Goal: Information Seeking & Learning: Find specific page/section

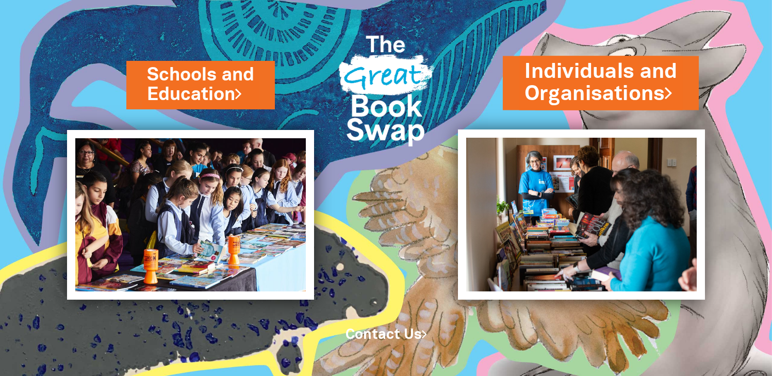
click at [583, 69] on link "Individuals and Organisations" at bounding box center [600, 82] width 153 height 51
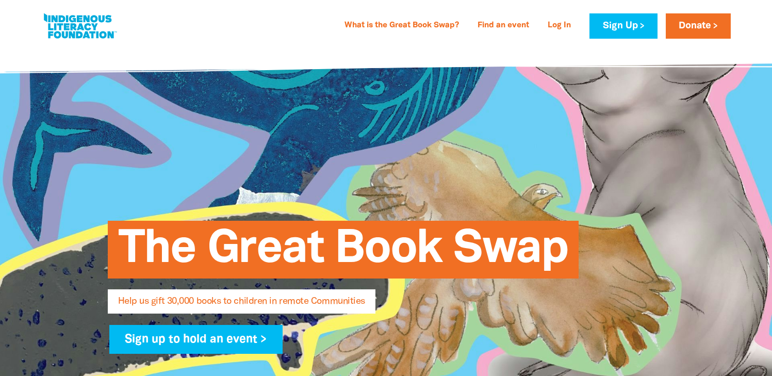
select select "AU"
type input "[EMAIL_ADDRESS][DOMAIN_NAME]"
click at [505, 22] on link "Find an event" at bounding box center [503, 26] width 64 height 16
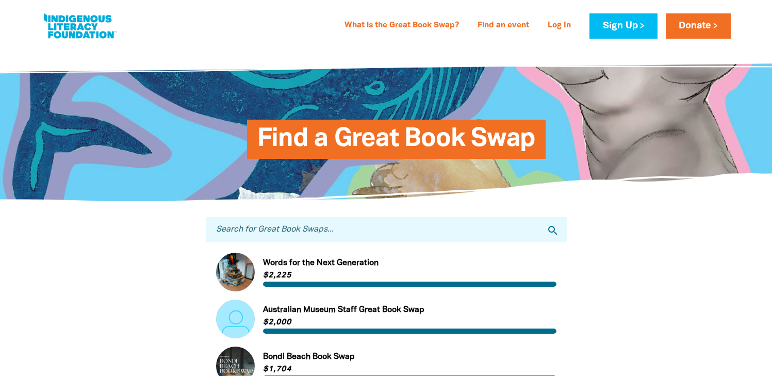
click at [327, 230] on input "Search for Great Book Swaps..." at bounding box center [386, 229] width 361 height 25
type input "RAP"
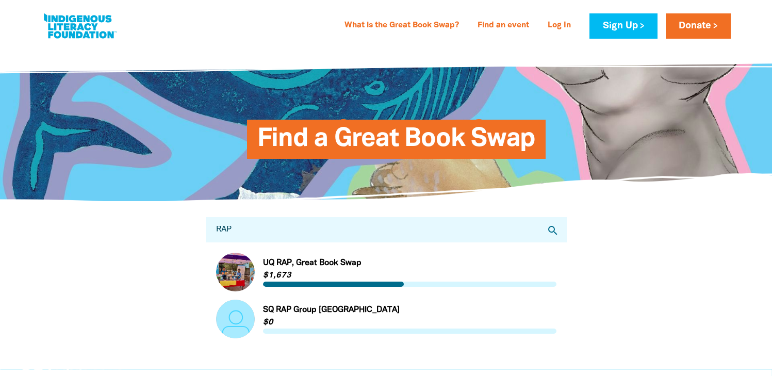
click at [293, 258] on link "Link to UQ RAP, Great Book Swap" at bounding box center [386, 272] width 340 height 39
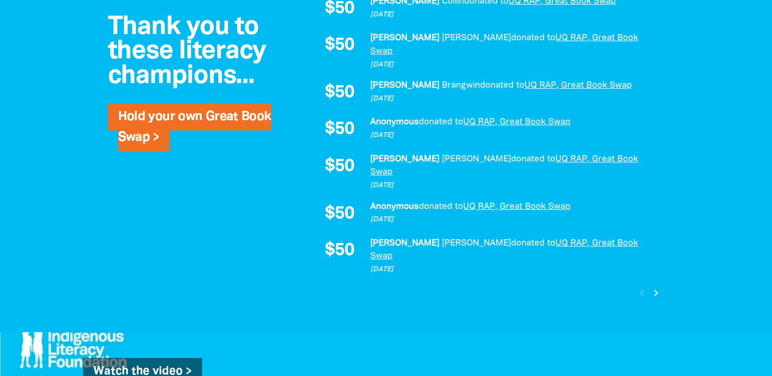
scroll to position [856, 0]
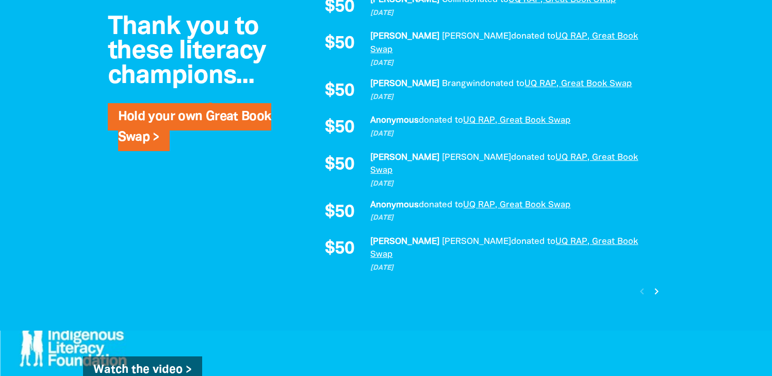
click at [653, 285] on icon "chevron_right" at bounding box center [656, 291] width 12 height 12
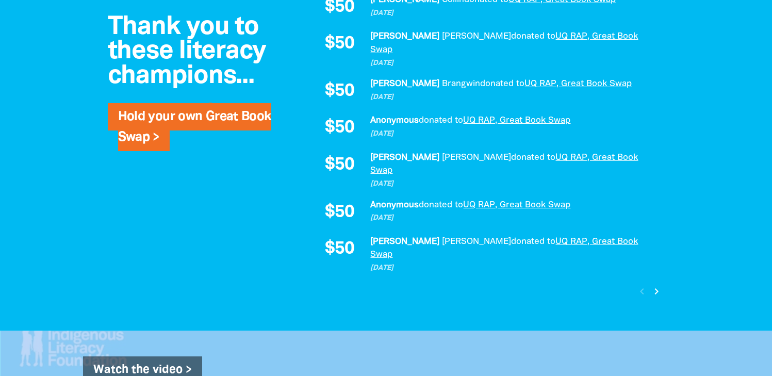
click at [653, 229] on div "Thank you to these literacy champions... Hold your own Great Book Swap > $150 […" at bounding box center [386, 76] width 619 height 510
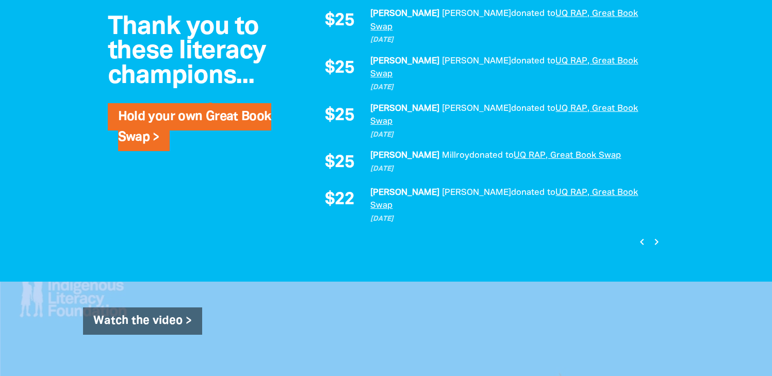
scroll to position [917, 0]
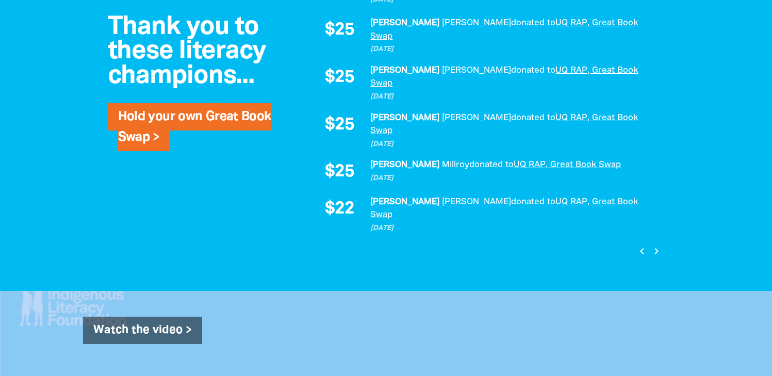
click at [658, 245] on icon "chevron_right" at bounding box center [656, 251] width 12 height 12
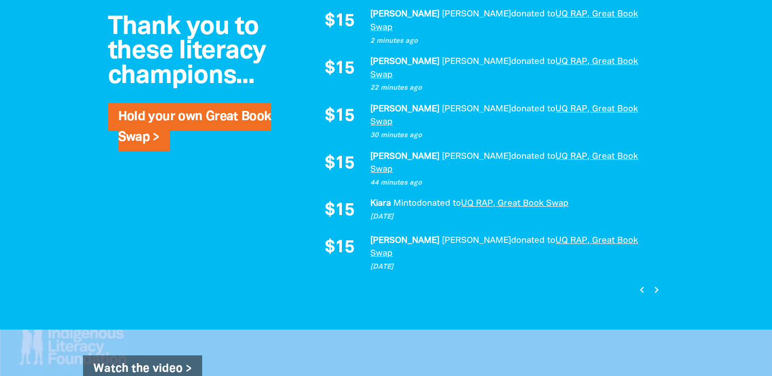
scroll to position [879, 0]
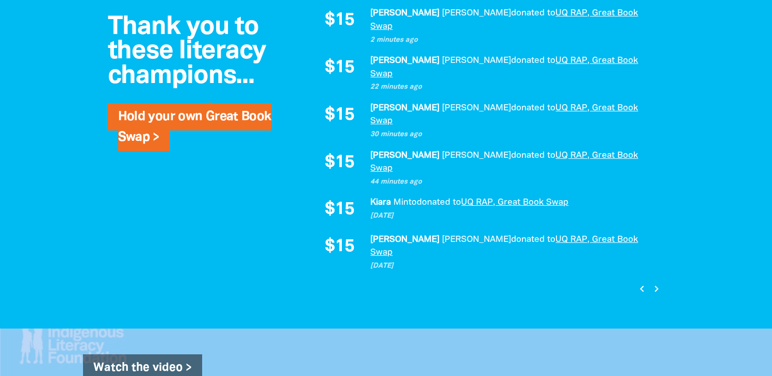
click at [660, 283] on icon "chevron_right" at bounding box center [656, 289] width 12 height 12
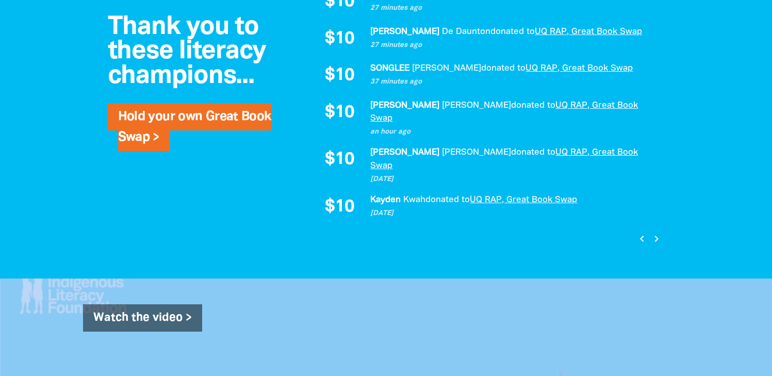
scroll to position [878, 0]
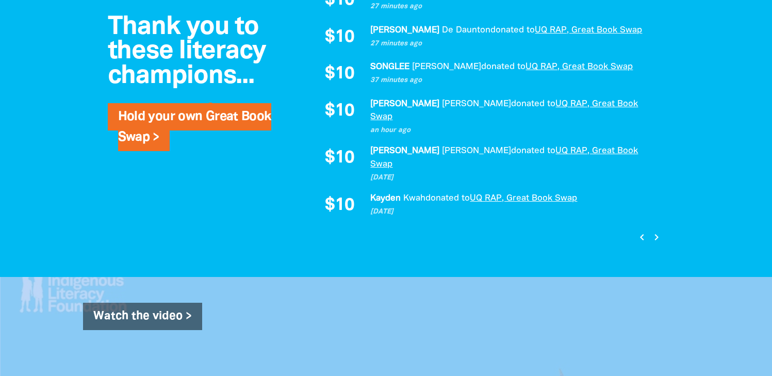
click at [656, 231] on icon "chevron_right" at bounding box center [656, 237] width 12 height 12
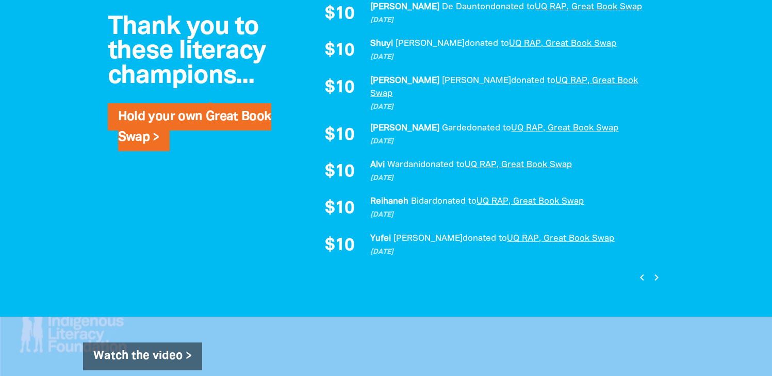
scroll to position [829, 0]
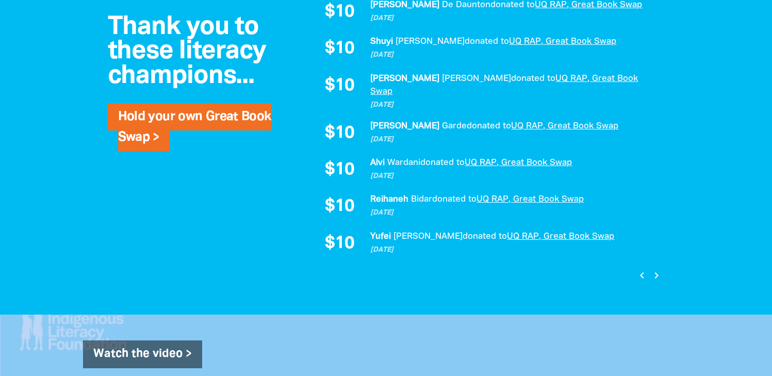
click at [655, 269] on icon "chevron_right" at bounding box center [656, 275] width 12 height 12
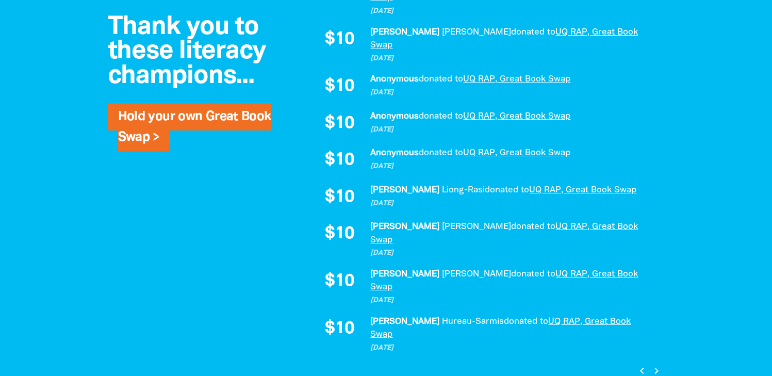
scroll to position [828, 0]
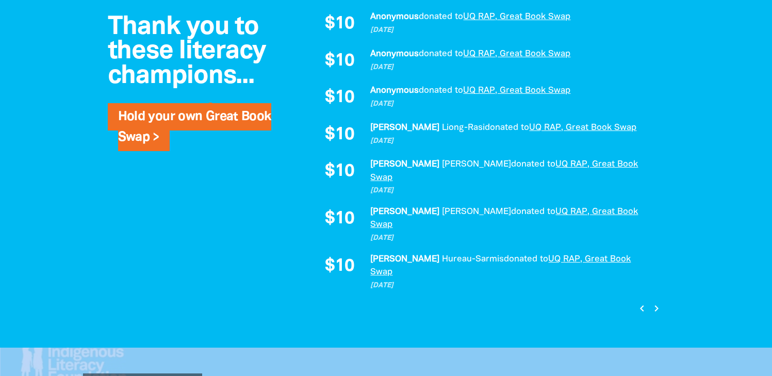
click at [657, 302] on icon "chevron_right" at bounding box center [656, 308] width 12 height 12
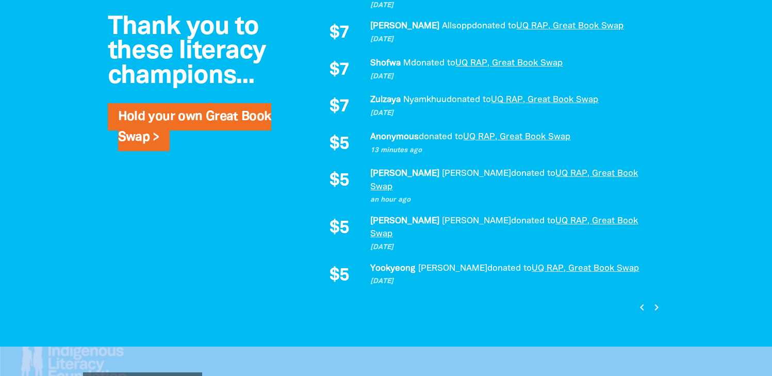
scroll to position [830, 0]
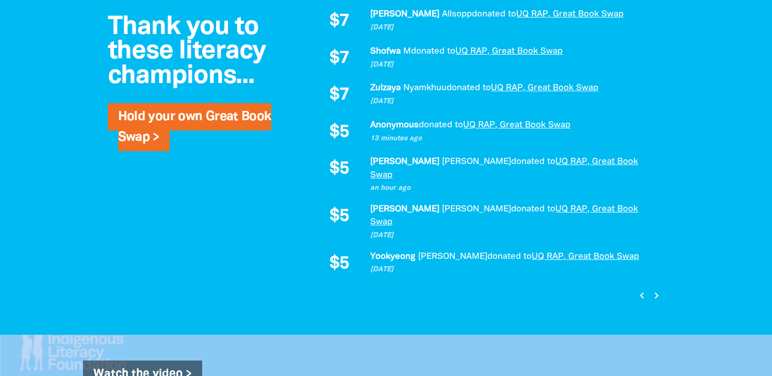
click at [655, 289] on icon "chevron_right" at bounding box center [656, 295] width 12 height 12
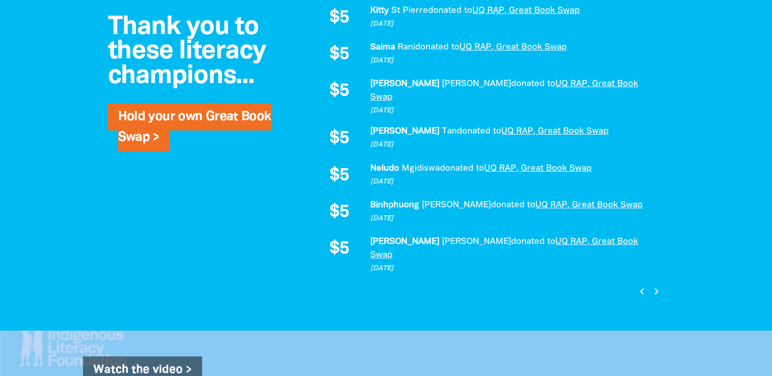
scroll to position [878, 0]
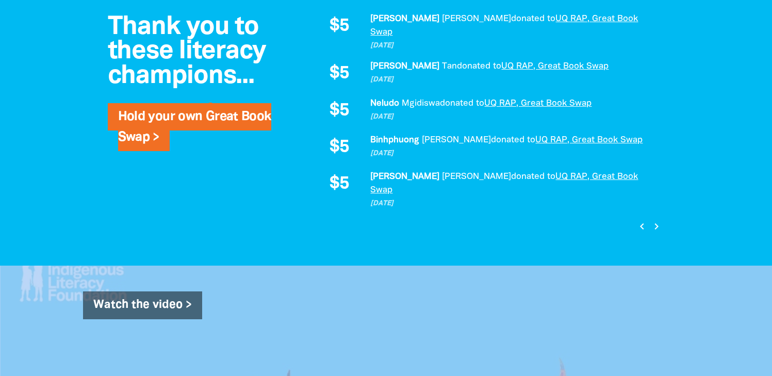
click at [655, 220] on icon "chevron_right" at bounding box center [656, 226] width 12 height 12
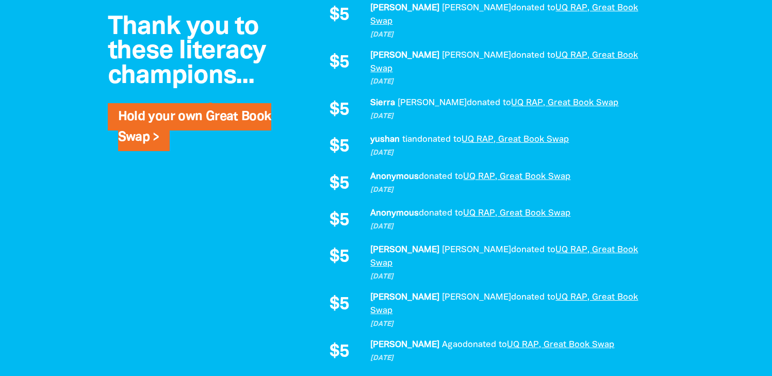
scroll to position [775, 0]
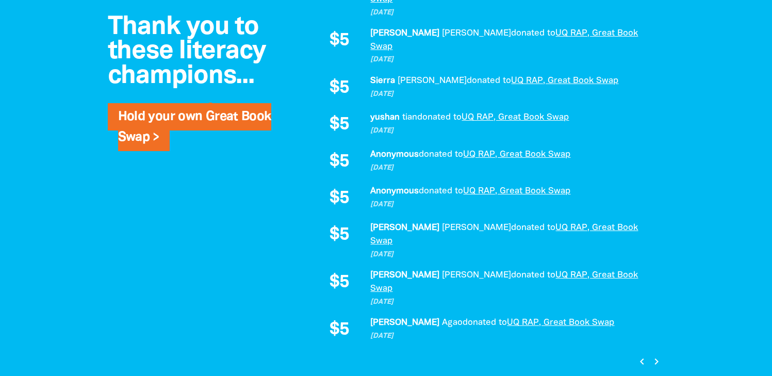
click at [651, 355] on icon "chevron_right" at bounding box center [656, 361] width 12 height 12
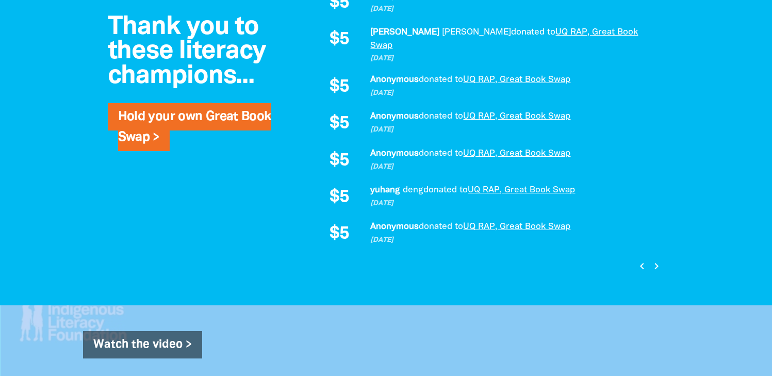
scroll to position [830, 0]
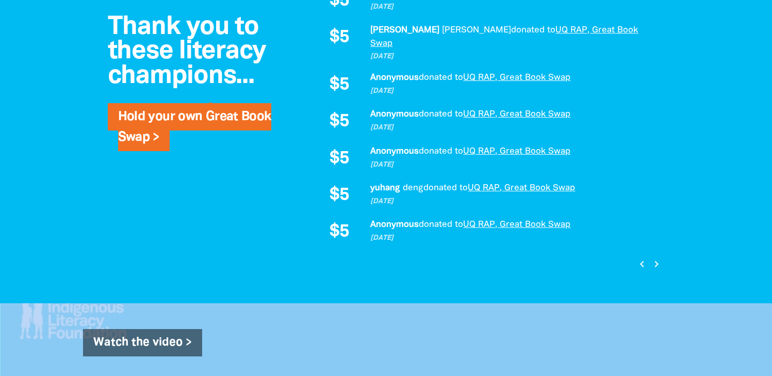
click at [656, 258] on icon "chevron_right" at bounding box center [656, 264] width 12 height 12
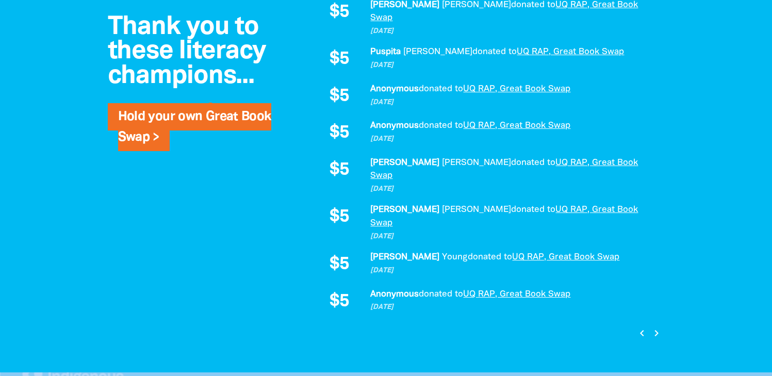
scroll to position [860, 0]
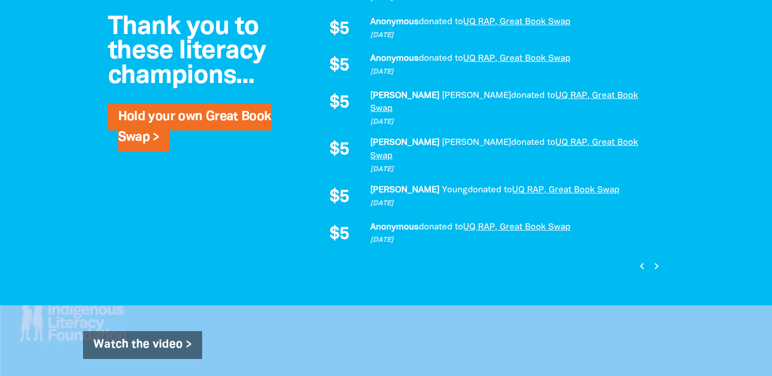
click at [656, 260] on icon "chevron_right" at bounding box center [656, 266] width 12 height 12
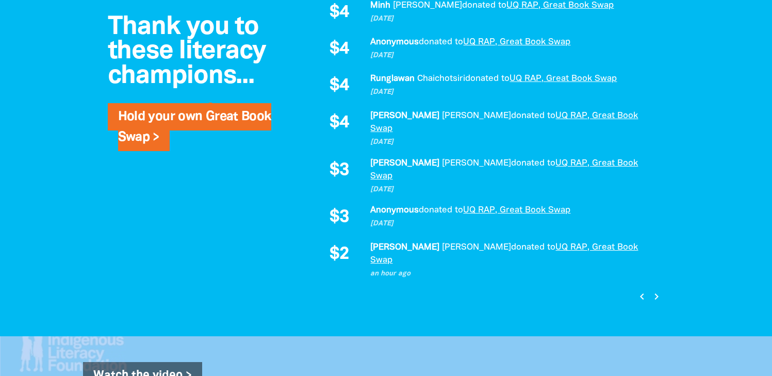
scroll to position [891, 0]
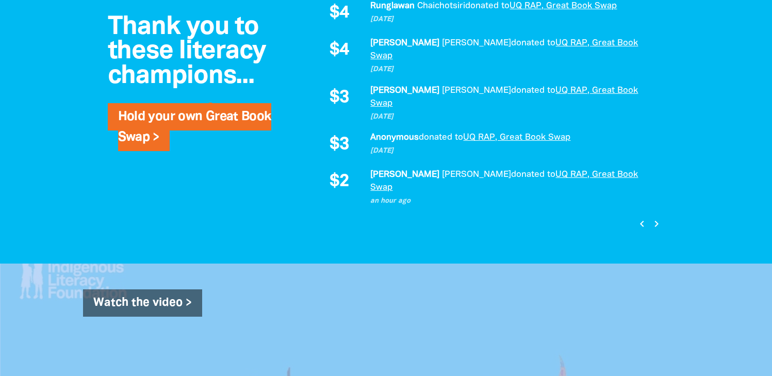
click at [653, 218] on icon "chevron_right" at bounding box center [656, 224] width 12 height 12
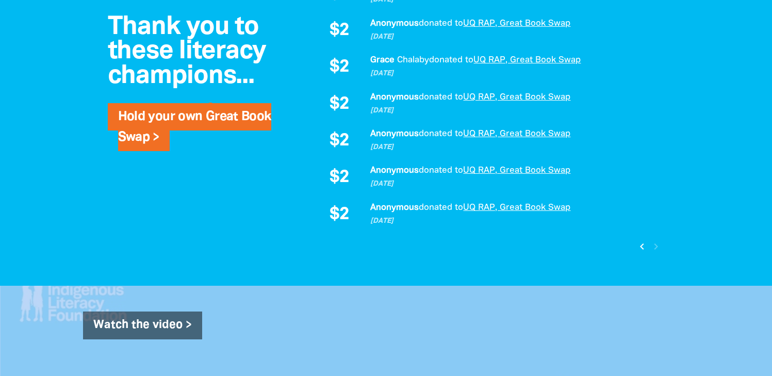
scroll to position [782, 0]
